Goal: Check status: Check status

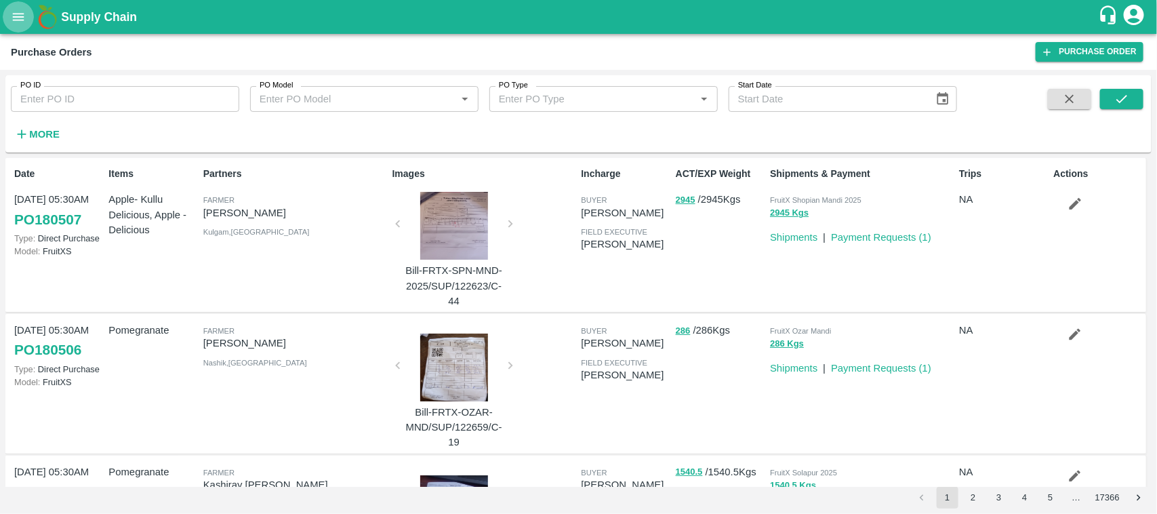
click at [3, 14] on button "open drawer" at bounding box center [18, 16] width 31 height 31
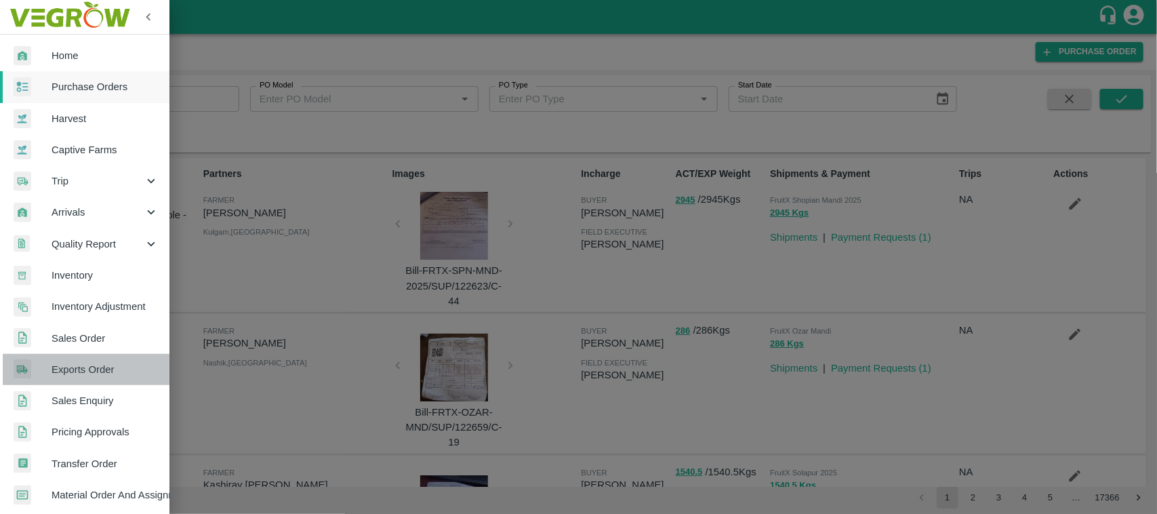
click at [99, 359] on link "Exports Order" at bounding box center [84, 369] width 169 height 31
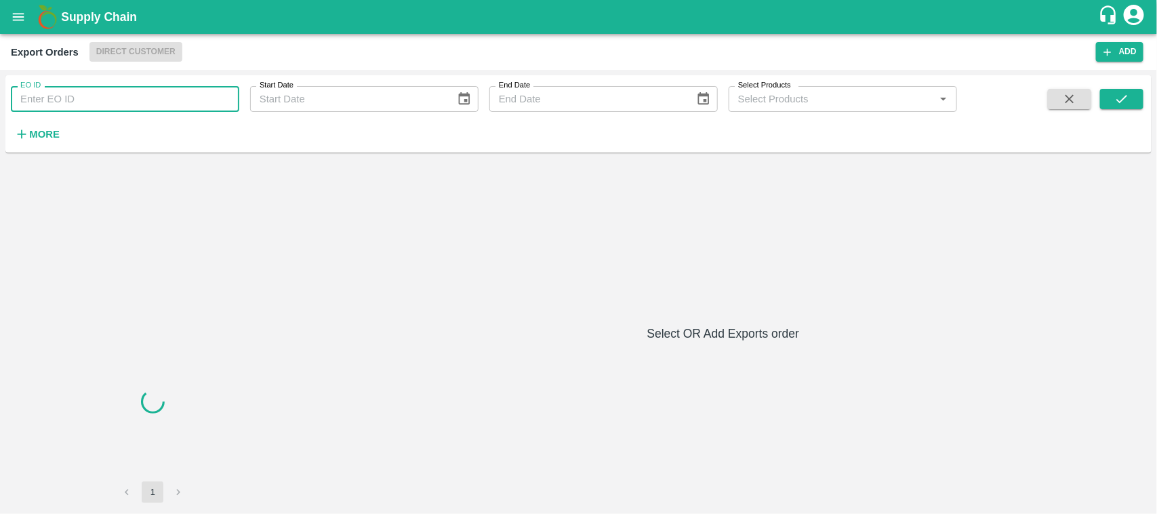
click at [94, 91] on input "EO ID" at bounding box center [125, 99] width 228 height 26
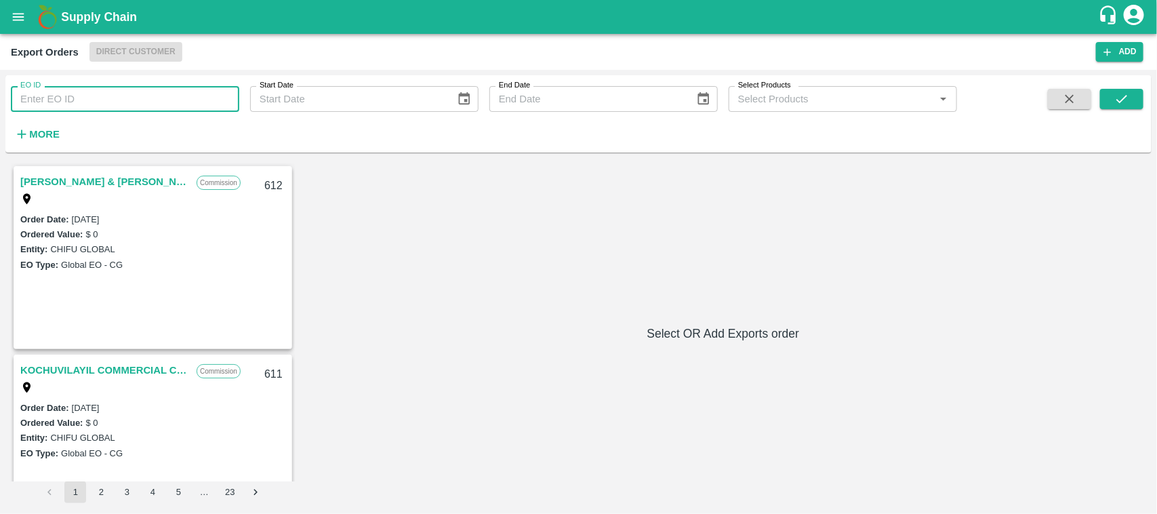
paste input "574"
type input "574"
click at [1126, 102] on icon "submit" at bounding box center [1121, 98] width 15 height 15
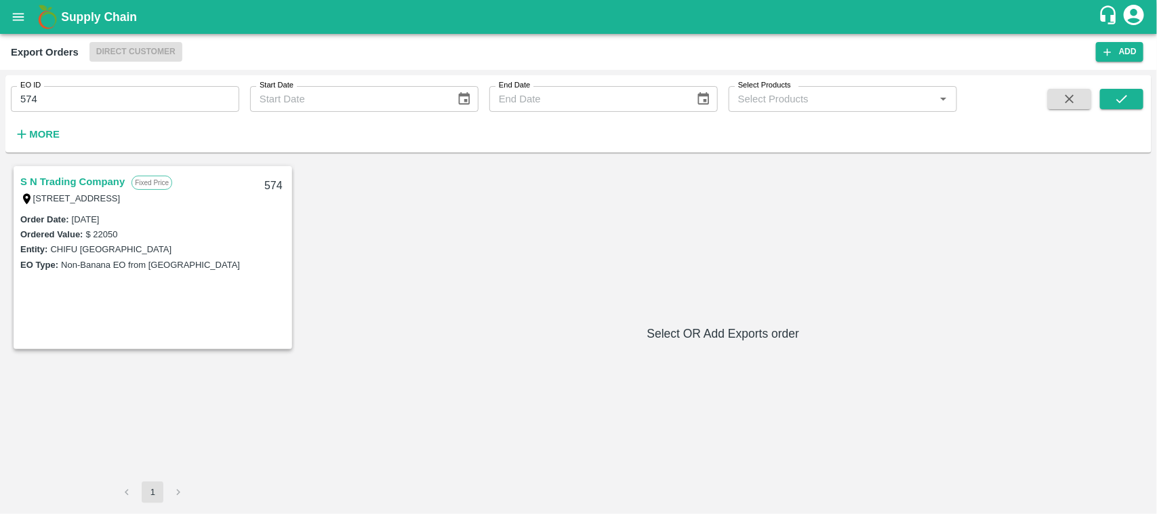
click at [106, 177] on link "S N Trading Company" at bounding box center [72, 182] width 104 height 18
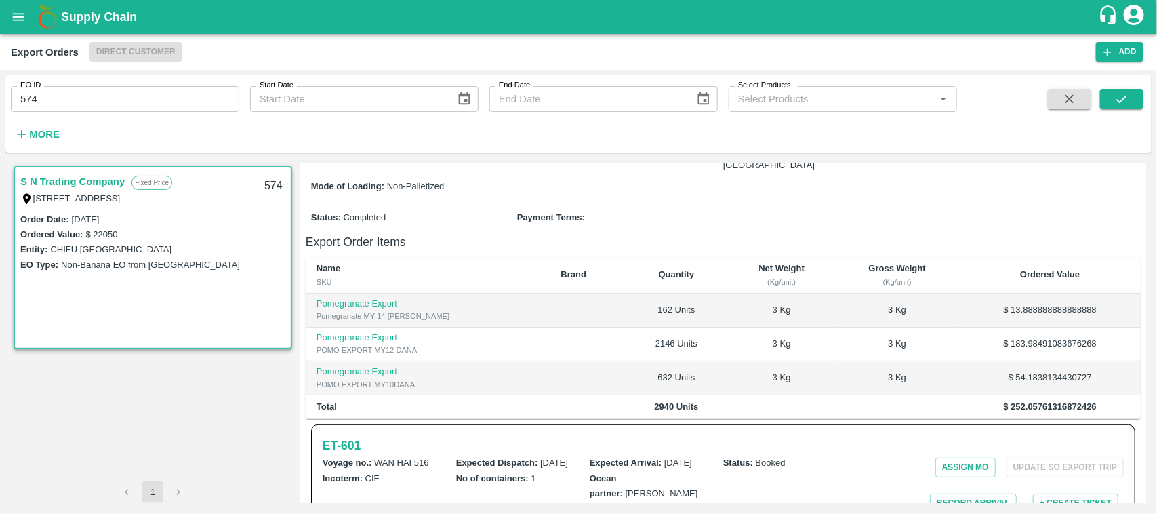
scroll to position [192, 0]
drag, startPoint x: 390, startPoint y: 455, endPoint x: 348, endPoint y: 458, distance: 42.8
click at [22, 24] on button "open drawer" at bounding box center [18, 16] width 31 height 31
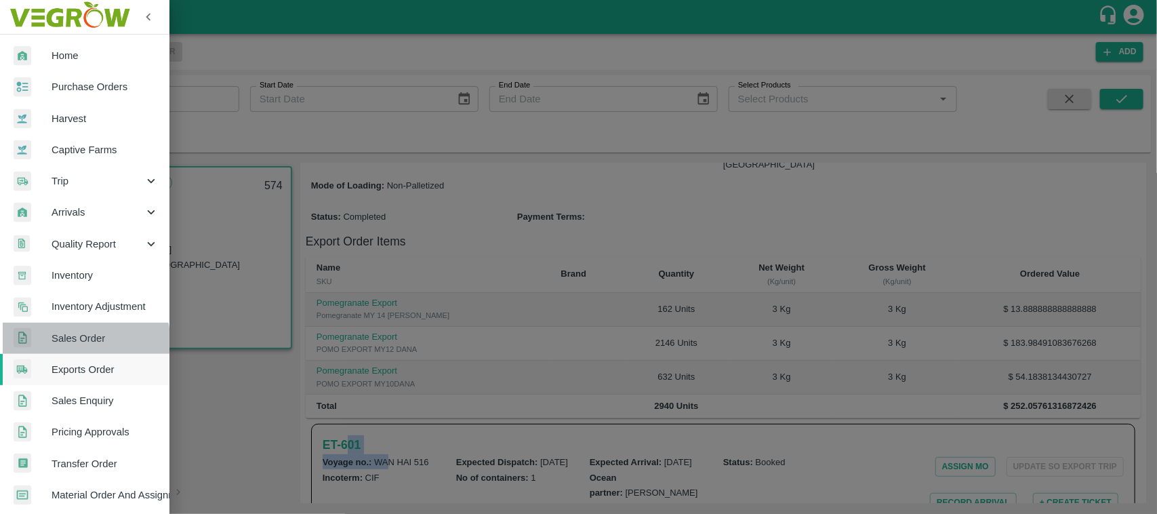
click at [83, 342] on span "Sales Order" at bounding box center [104, 338] width 107 height 15
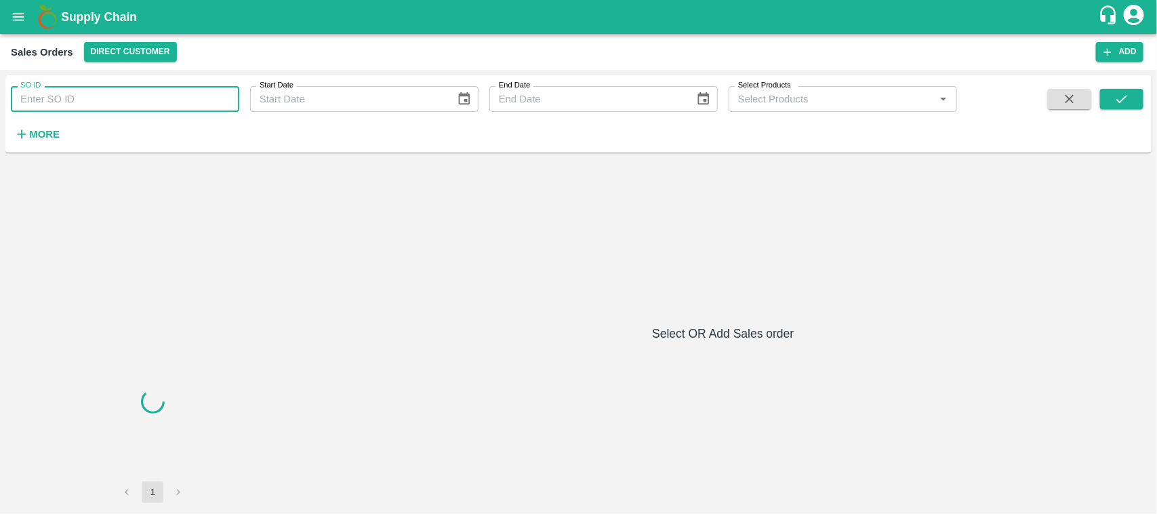
click at [106, 106] on input "SO ID" at bounding box center [125, 99] width 228 height 26
paste input "606170"
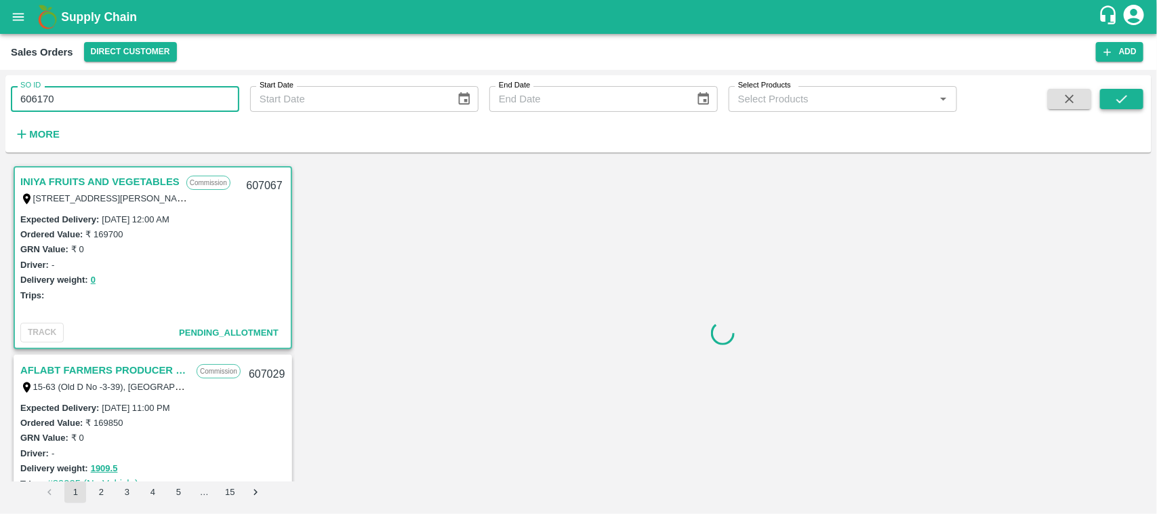
type input "606170"
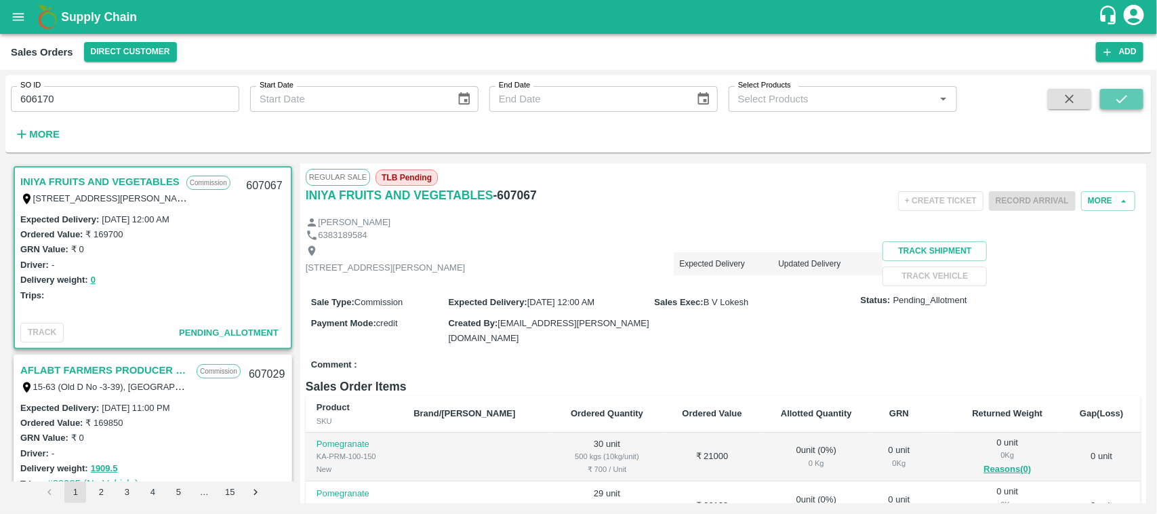
click at [1119, 91] on icon "submit" at bounding box center [1121, 98] width 15 height 15
